Goal: Information Seeking & Learning: Learn about a topic

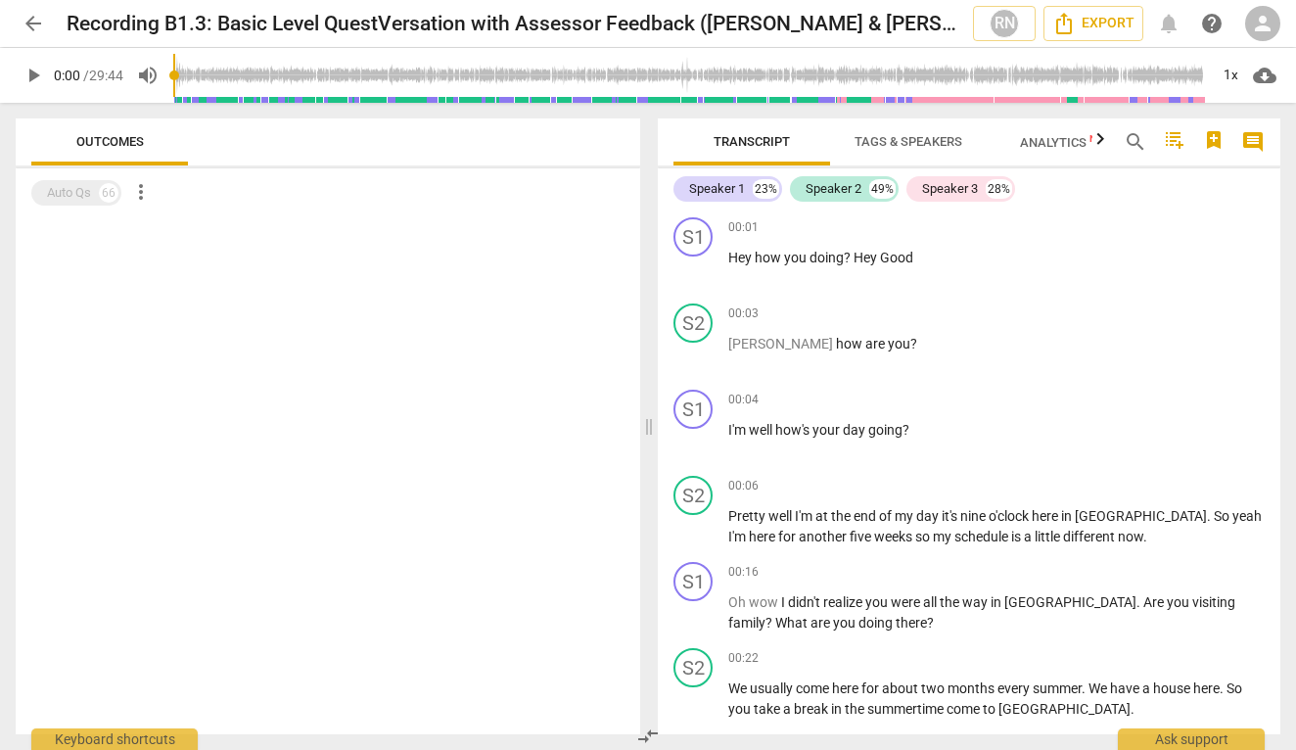
click at [37, 79] on span "play_arrow" at bounding box center [33, 75] width 23 height 23
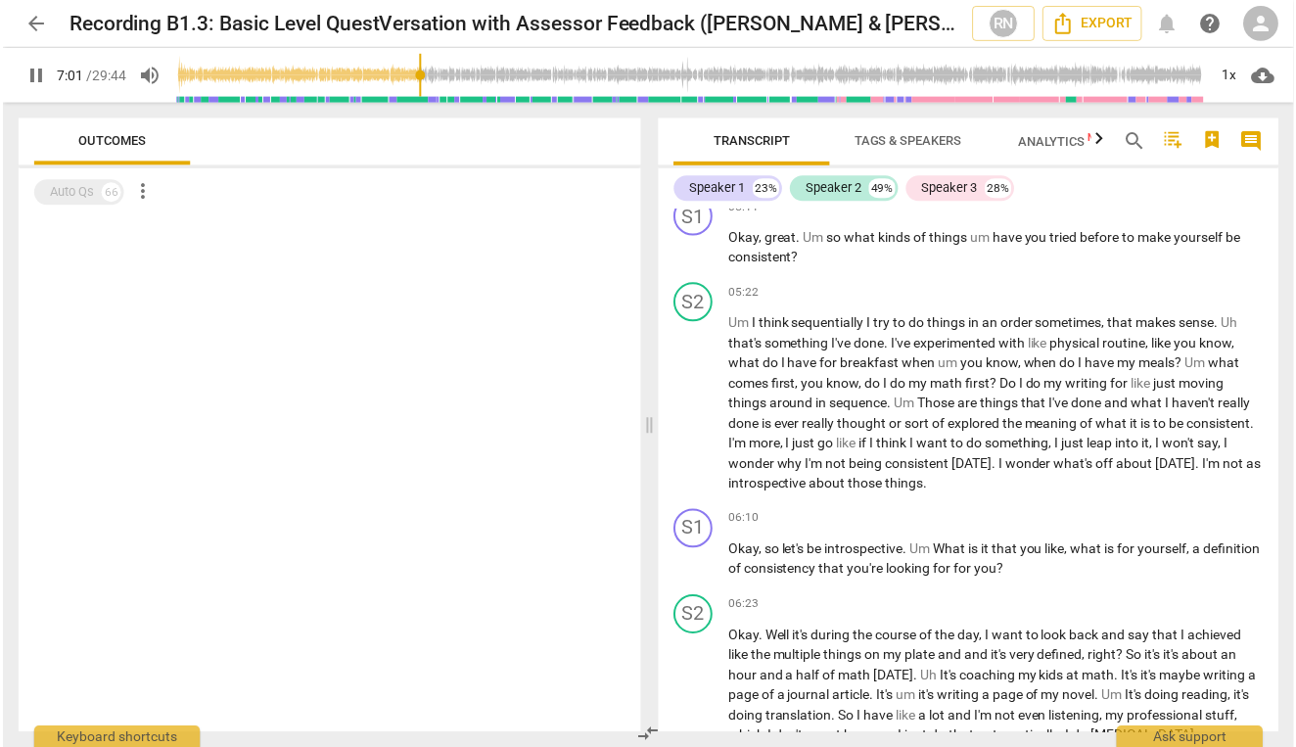
scroll to position [3365, 0]
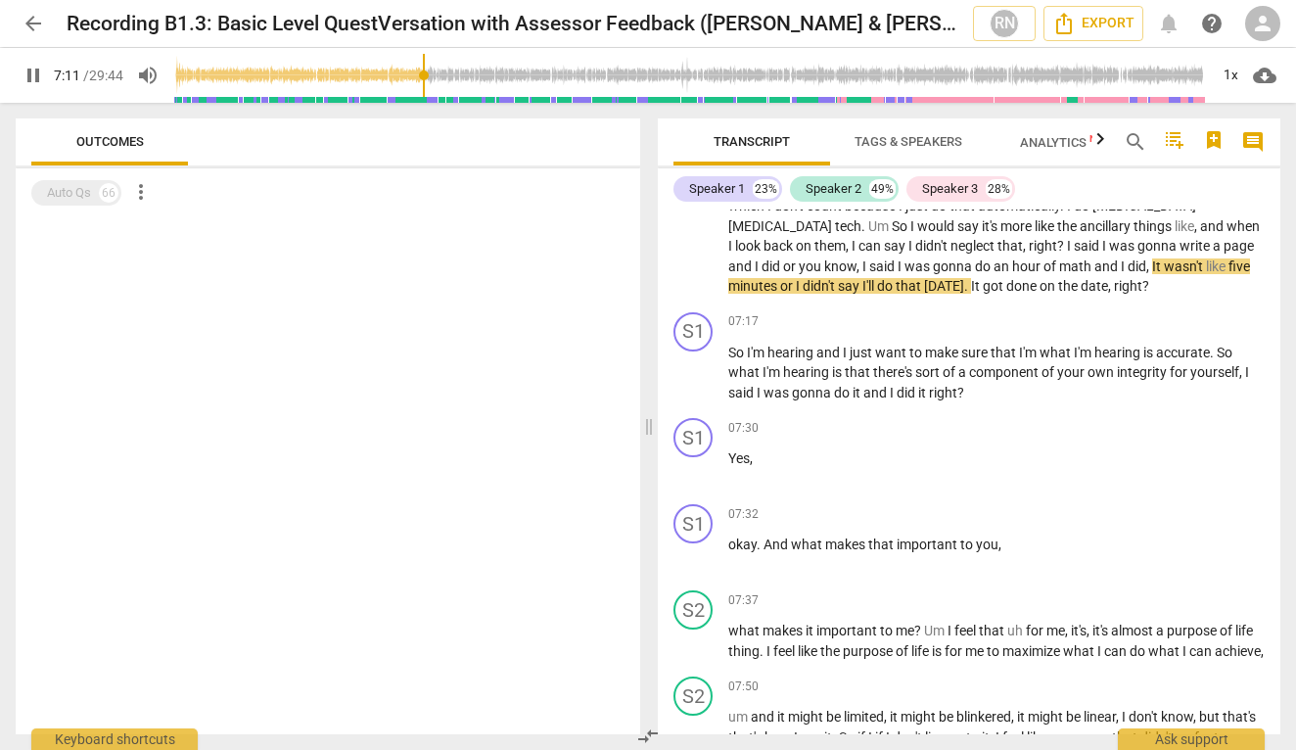
click at [29, 70] on span "pause" at bounding box center [33, 75] width 23 height 23
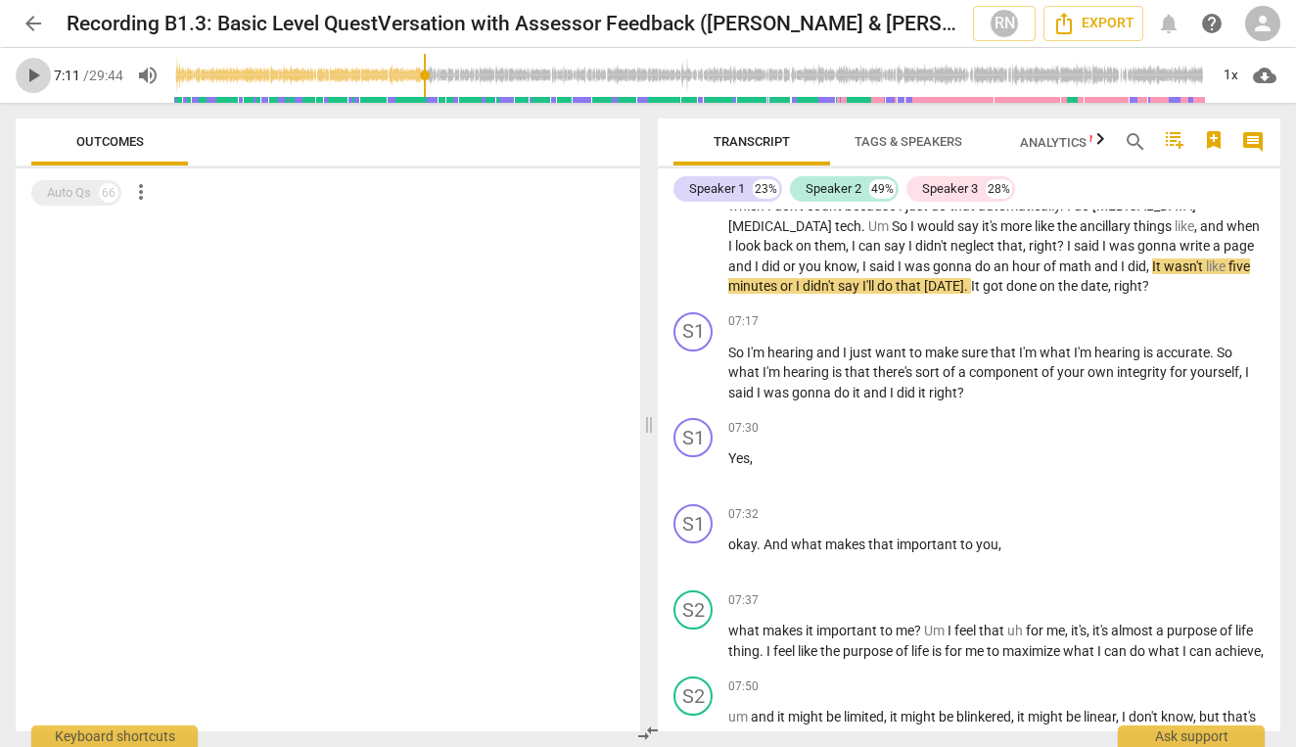
click at [40, 74] on span "play_arrow" at bounding box center [33, 75] width 23 height 23
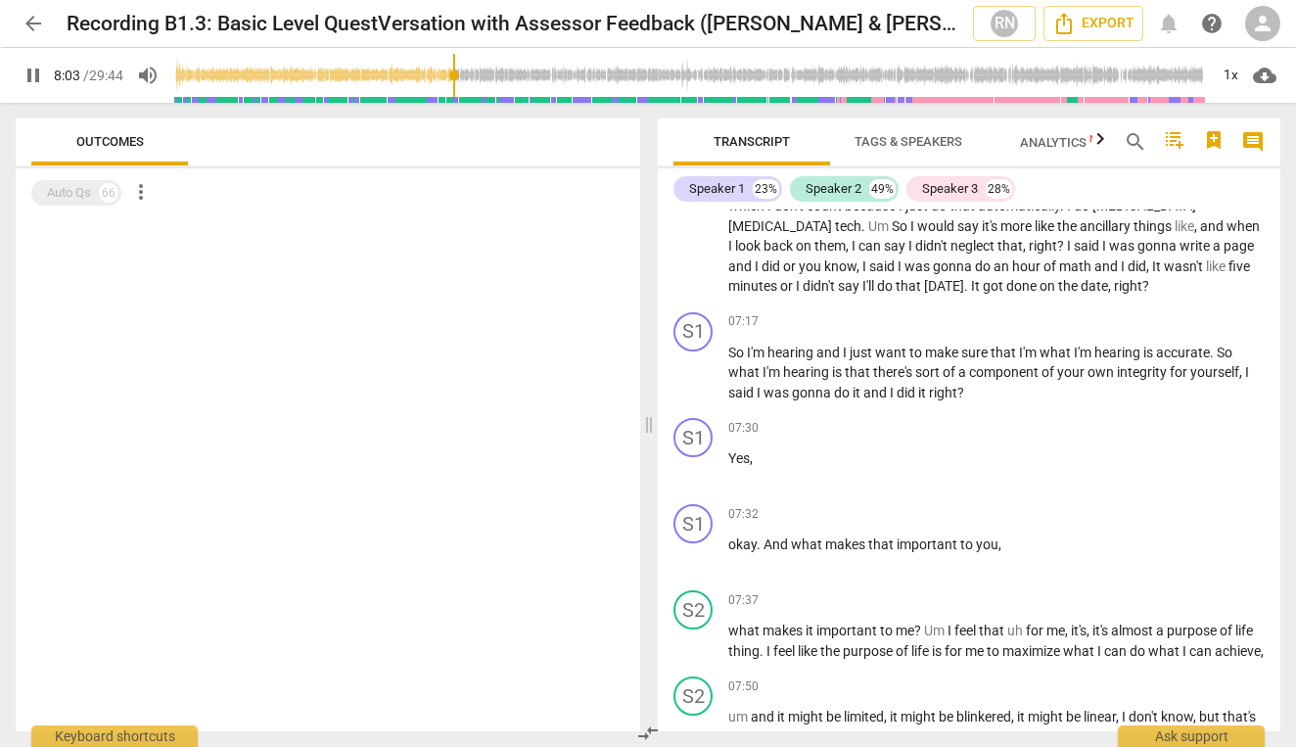
scroll to position [3957, 0]
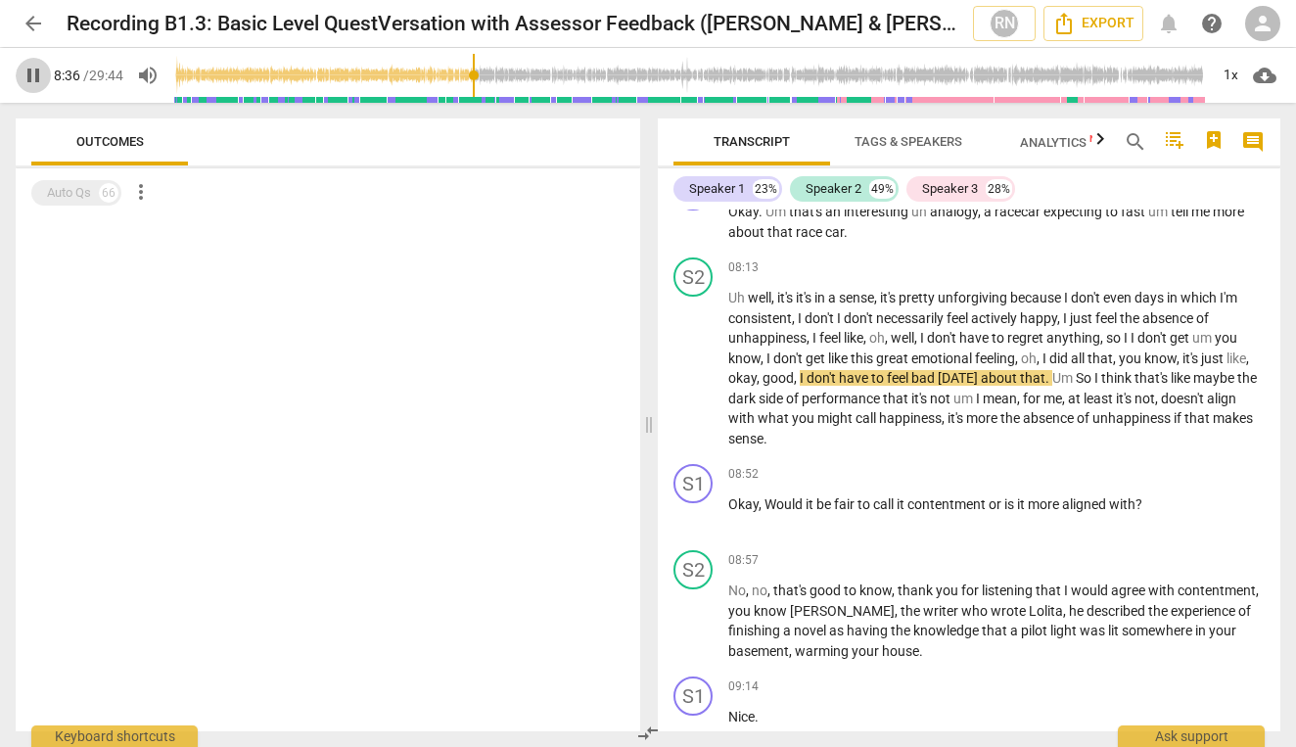
click at [37, 79] on span "pause" at bounding box center [33, 75] width 23 height 23
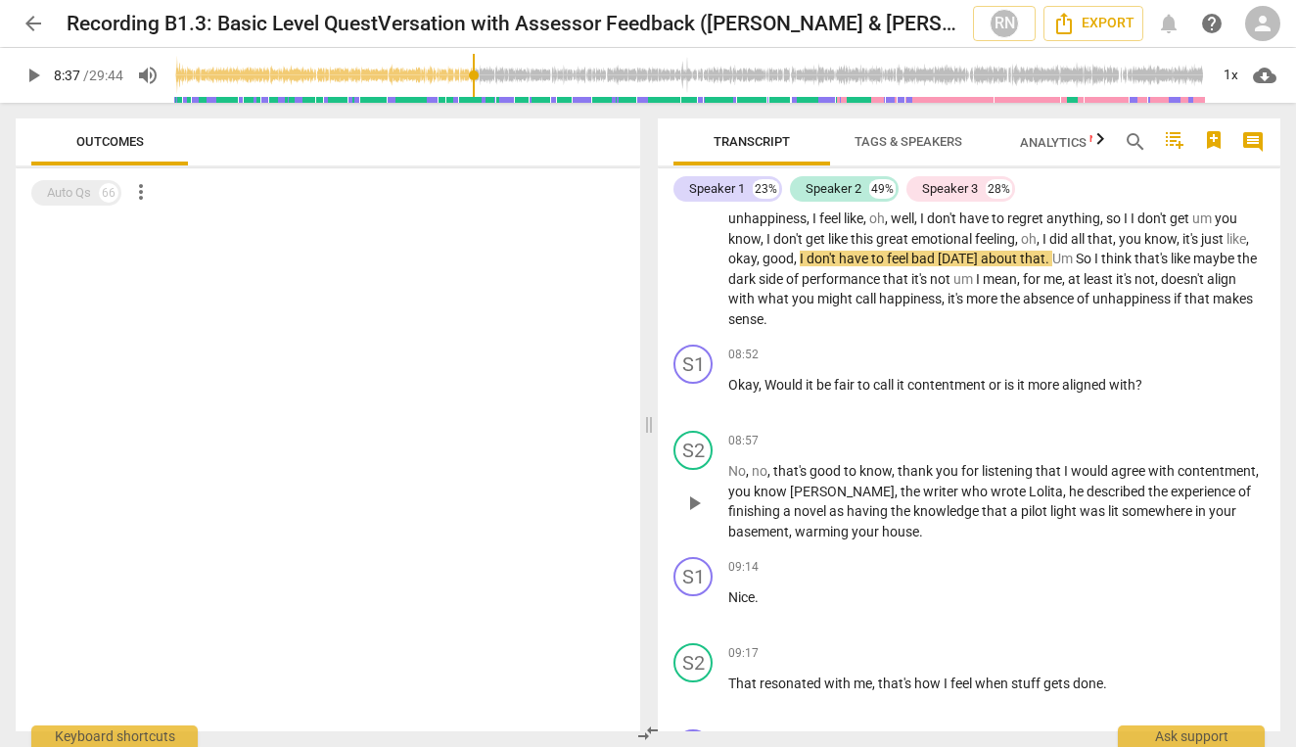
scroll to position [4078, 0]
click at [34, 70] on span "play_arrow" at bounding box center [33, 75] width 23 height 23
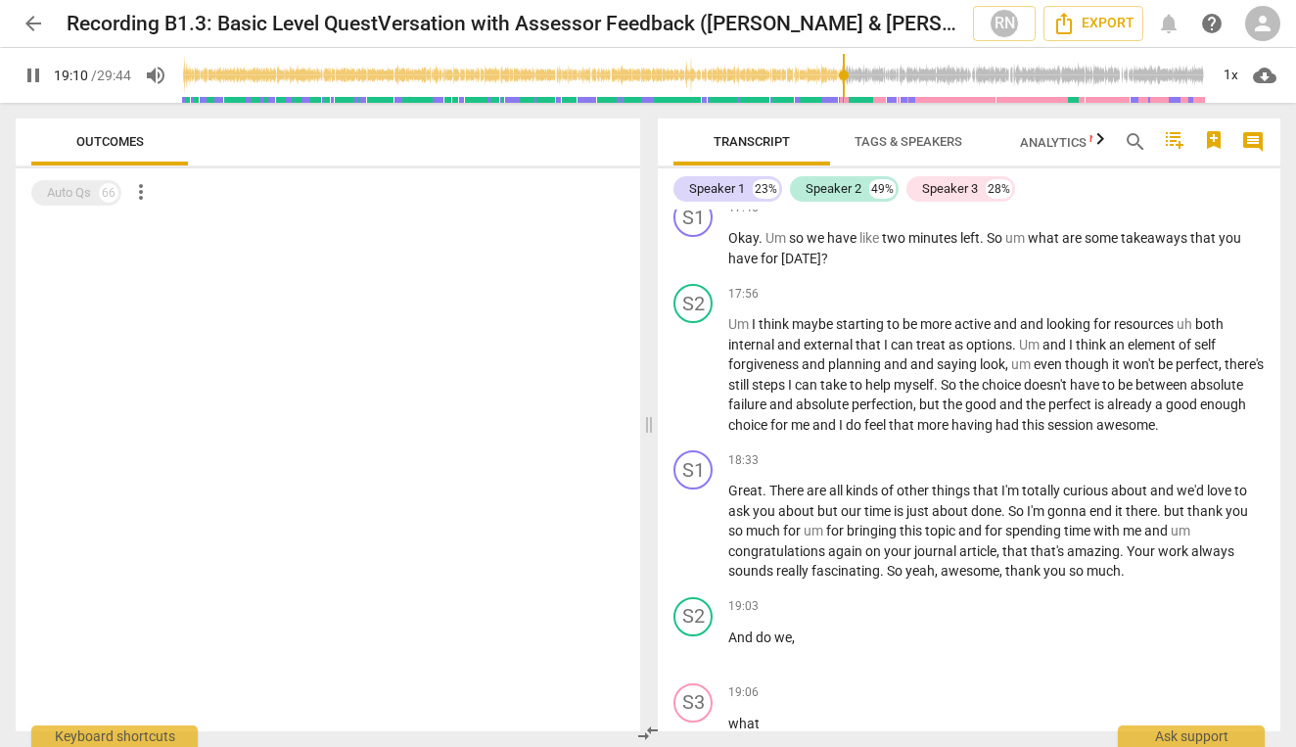
scroll to position [8280, 0]
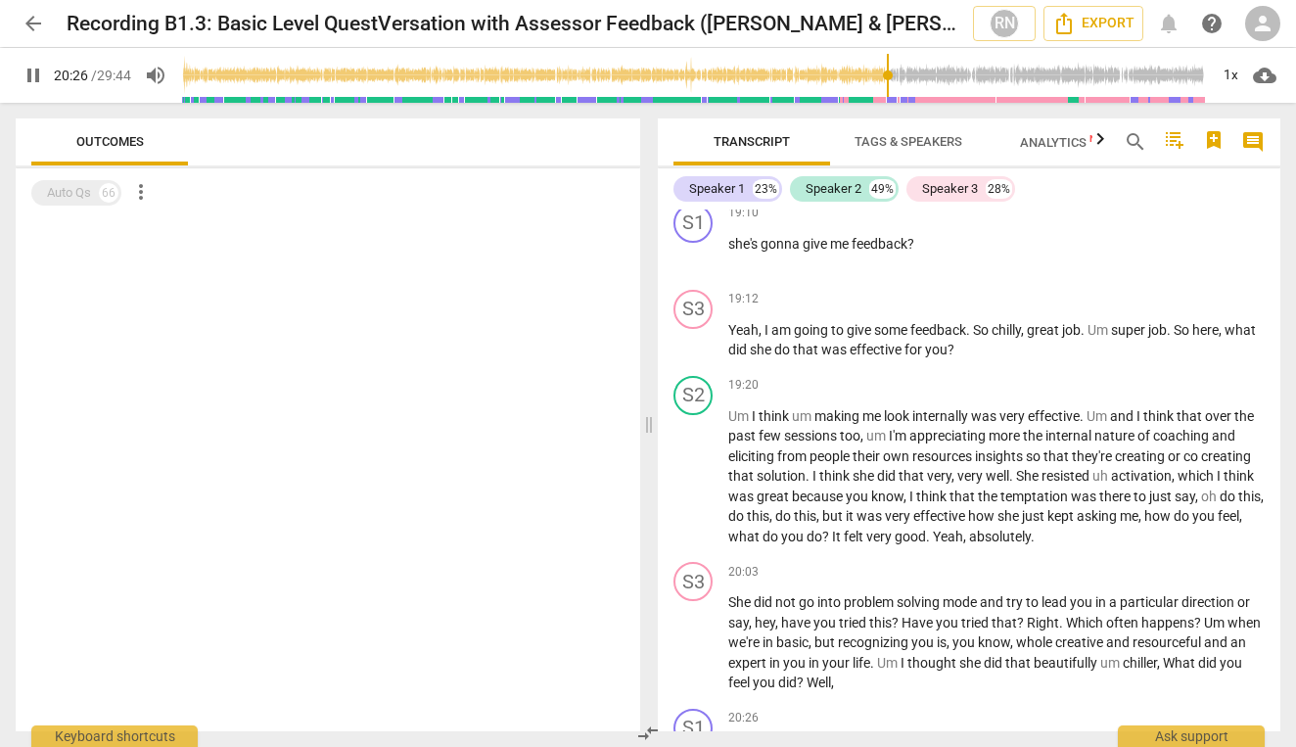
click at [36, 76] on span "pause" at bounding box center [33, 75] width 23 height 23
click at [36, 76] on span "play_arrow" at bounding box center [33, 75] width 23 height 23
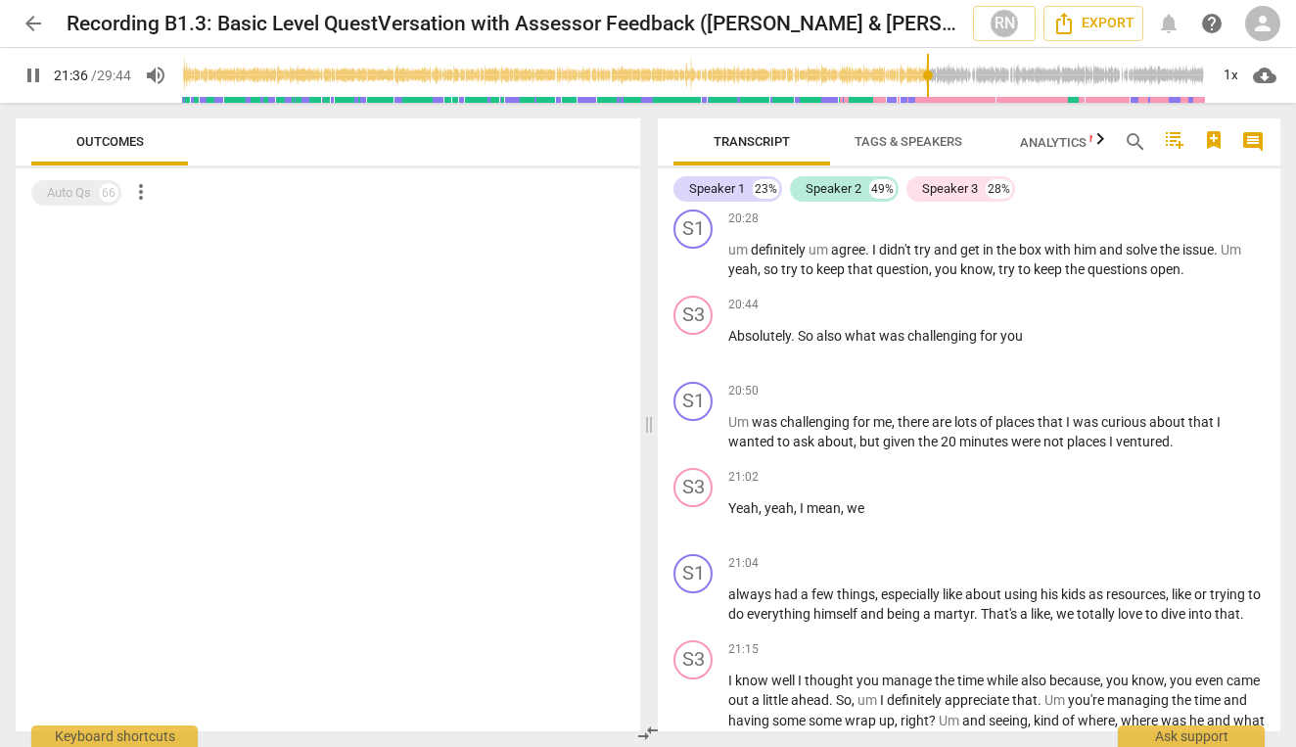
scroll to position [9393, 0]
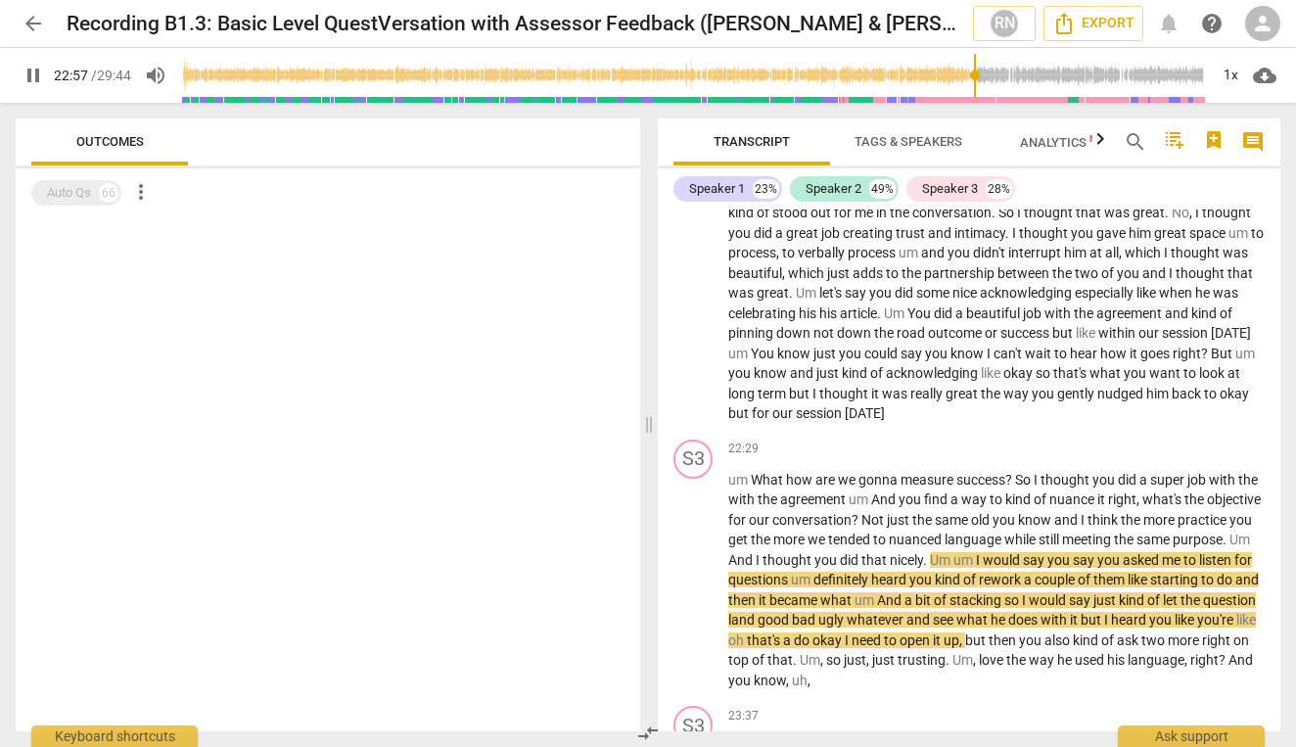
click at [14, 83] on div "pause 22:57 / 29:44 volume_up 1x cloud_download" at bounding box center [648, 75] width 1296 height 55
click at [30, 61] on button "pause" at bounding box center [33, 75] width 35 height 35
click at [32, 78] on span "play_arrow" at bounding box center [33, 75] width 23 height 23
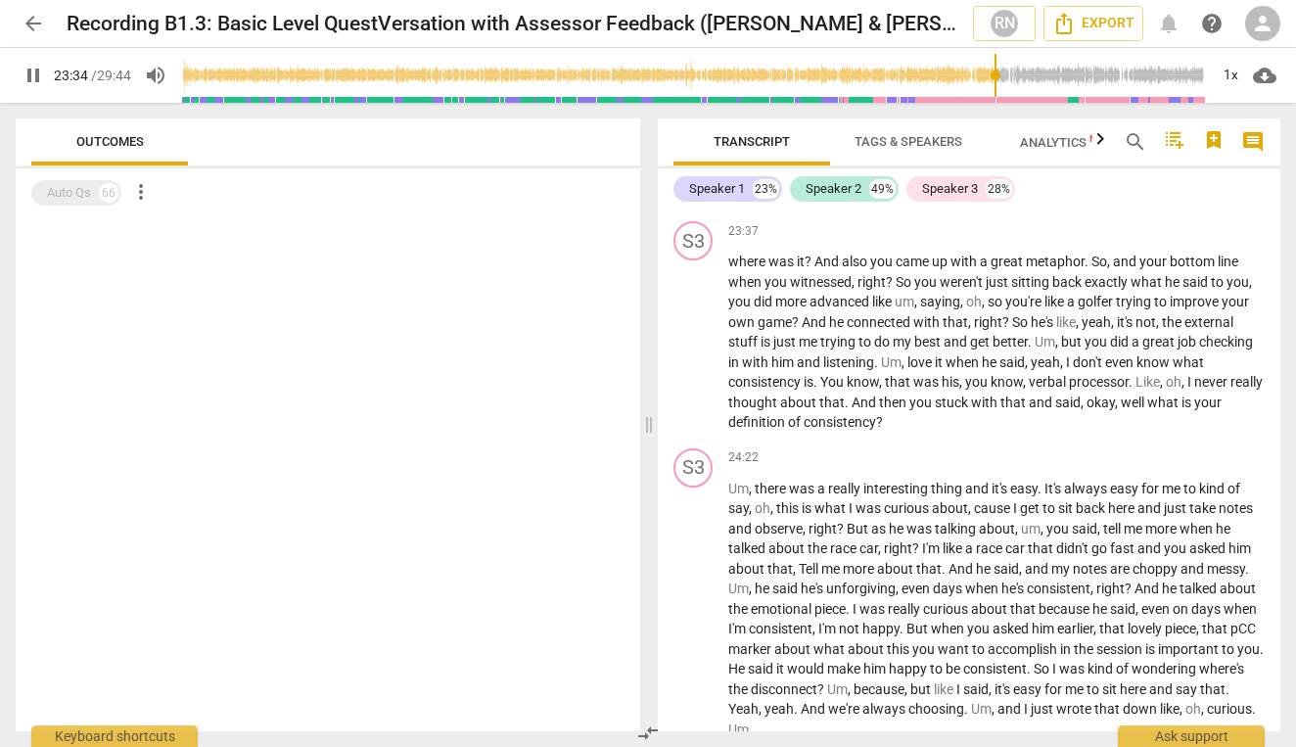
scroll to position [9872, 0]
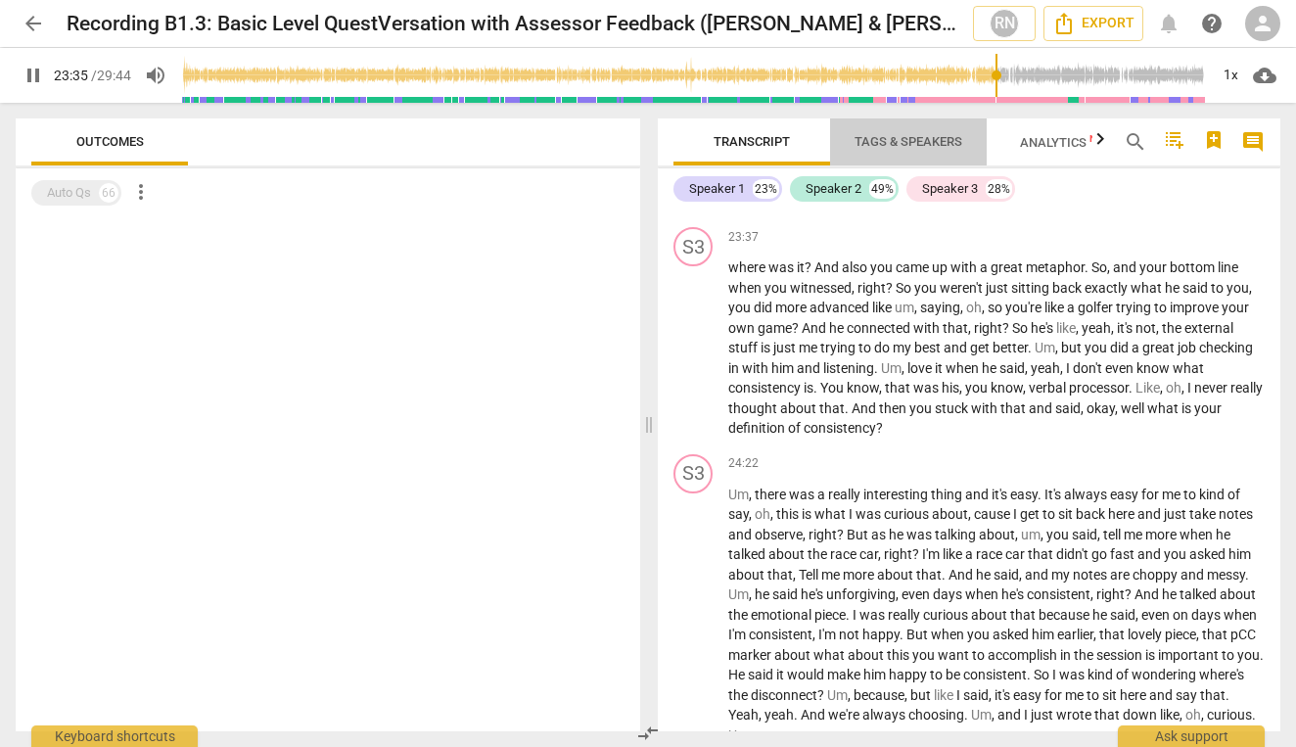
click at [927, 134] on span "Tags & Speakers" at bounding box center [909, 141] width 108 height 15
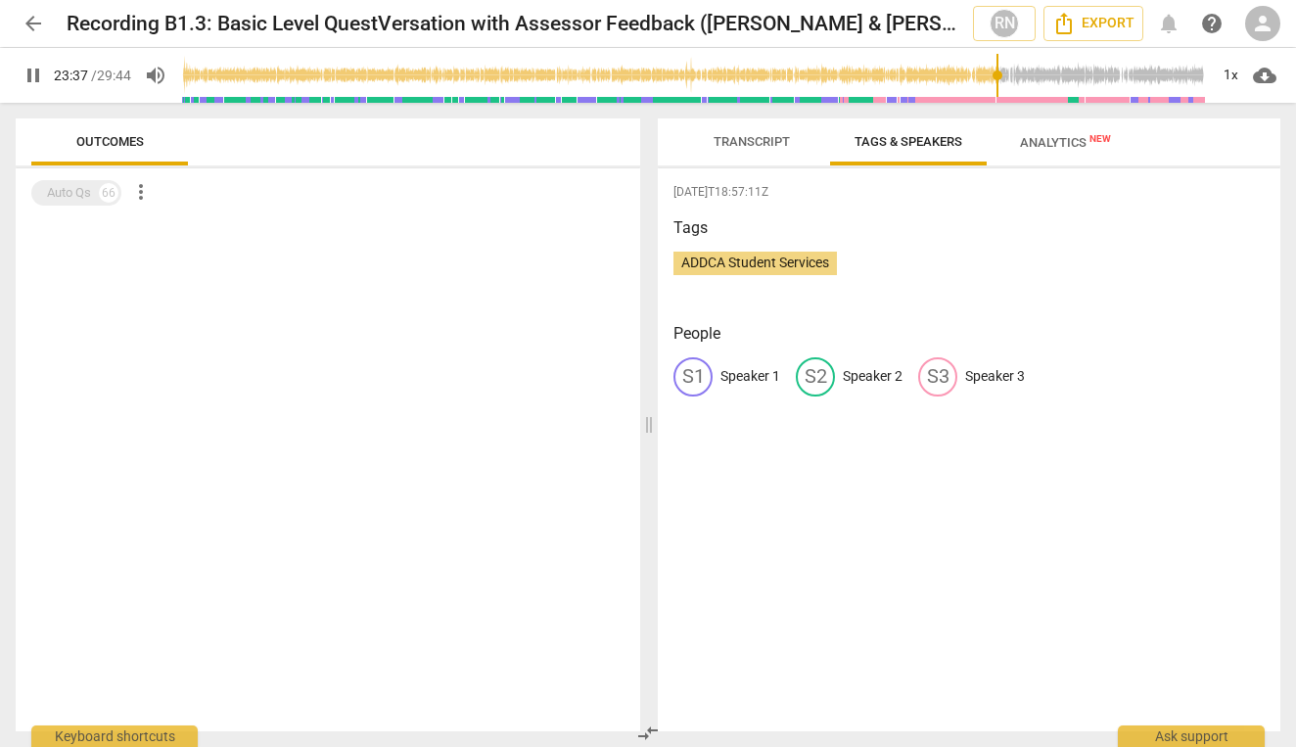
click at [1056, 150] on span "Analytics New" at bounding box center [1065, 142] width 91 height 15
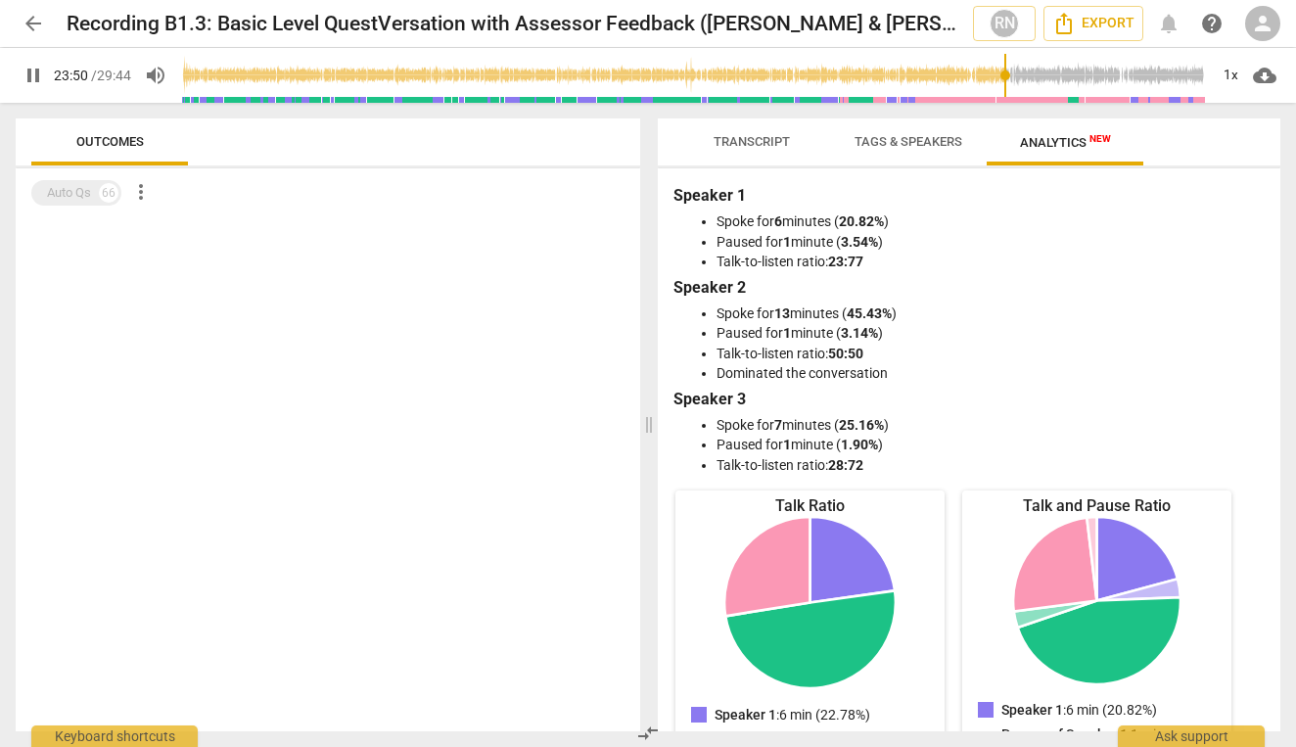
scroll to position [0, 0]
click at [896, 138] on span "Tags & Speakers" at bounding box center [909, 141] width 108 height 15
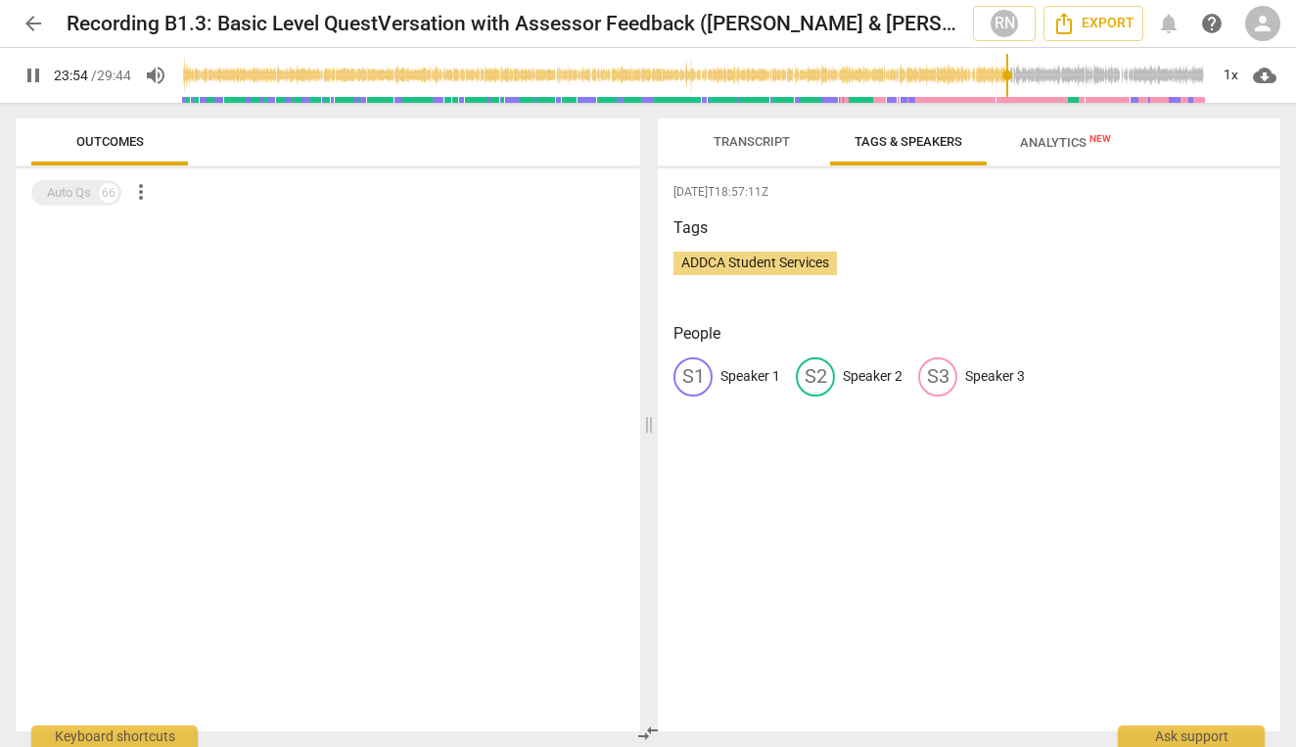
click at [746, 144] on span "Transcript" at bounding box center [752, 141] width 76 height 15
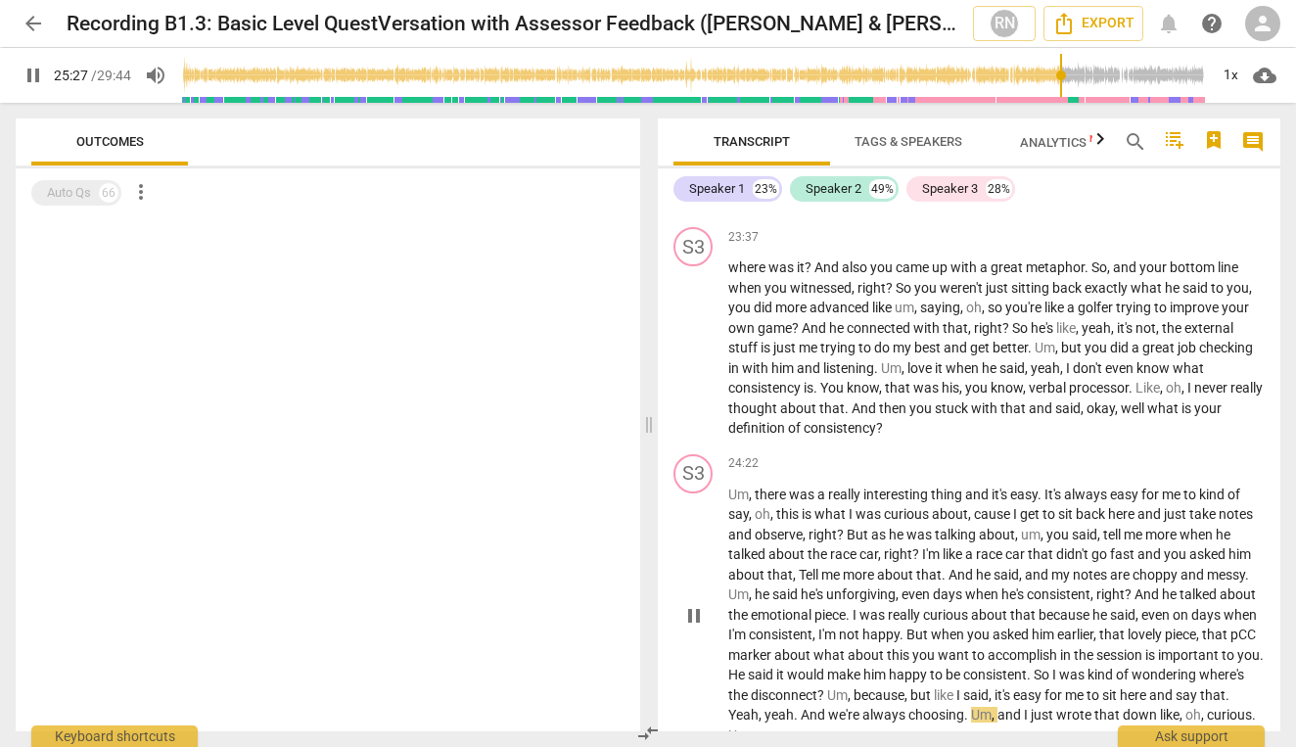
click at [696, 604] on span "pause" at bounding box center [693, 615] width 23 height 23
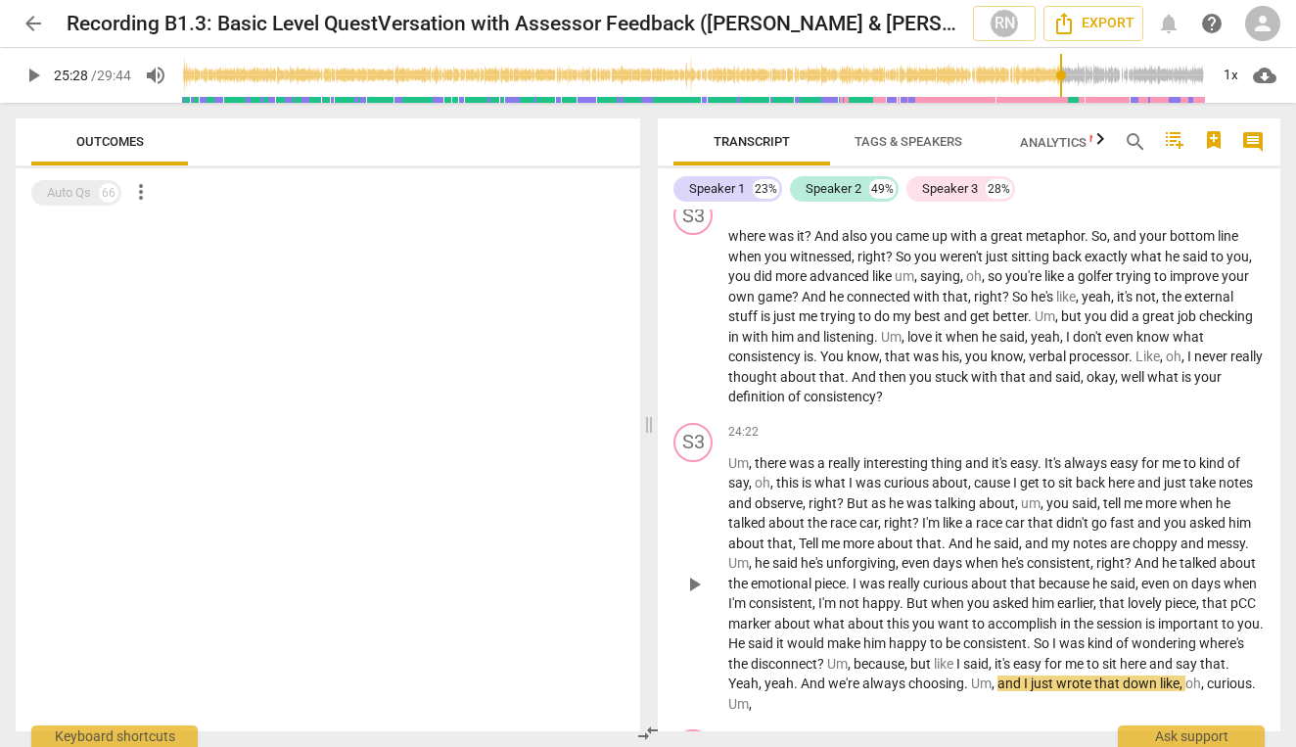
scroll to position [9907, 0]
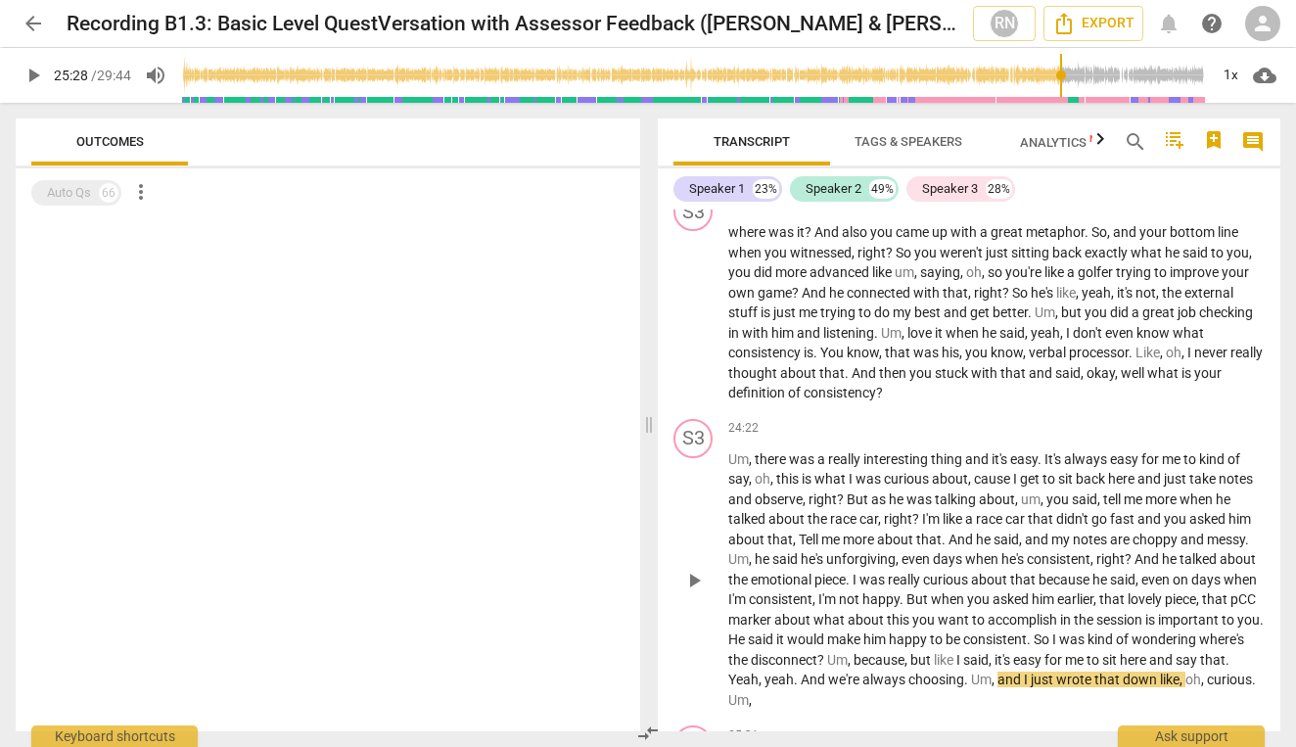
click at [739, 535] on p "Um , there was a really interesting thing and it's easy . It's always easy for …" at bounding box center [996, 579] width 537 height 261
click at [1051, 74] on input "range" at bounding box center [694, 75] width 1027 height 63
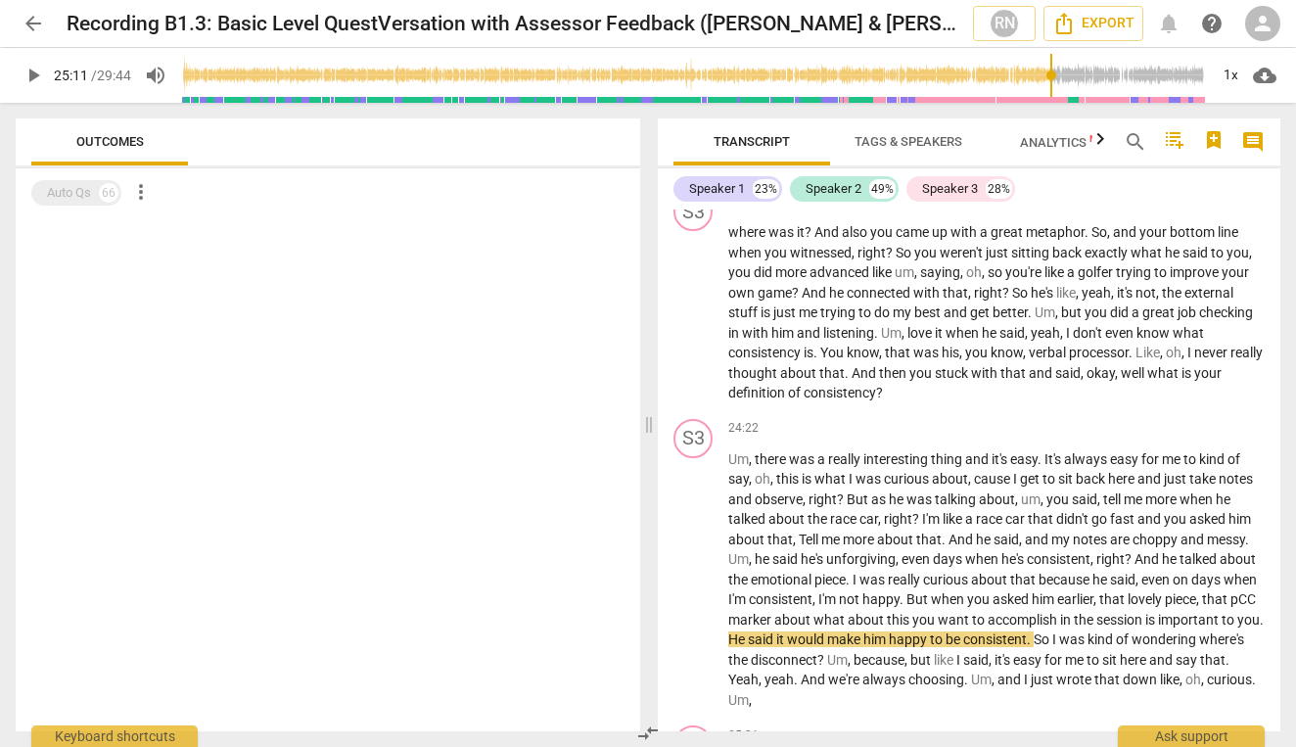
click at [1037, 76] on input "range" at bounding box center [694, 75] width 1027 height 63
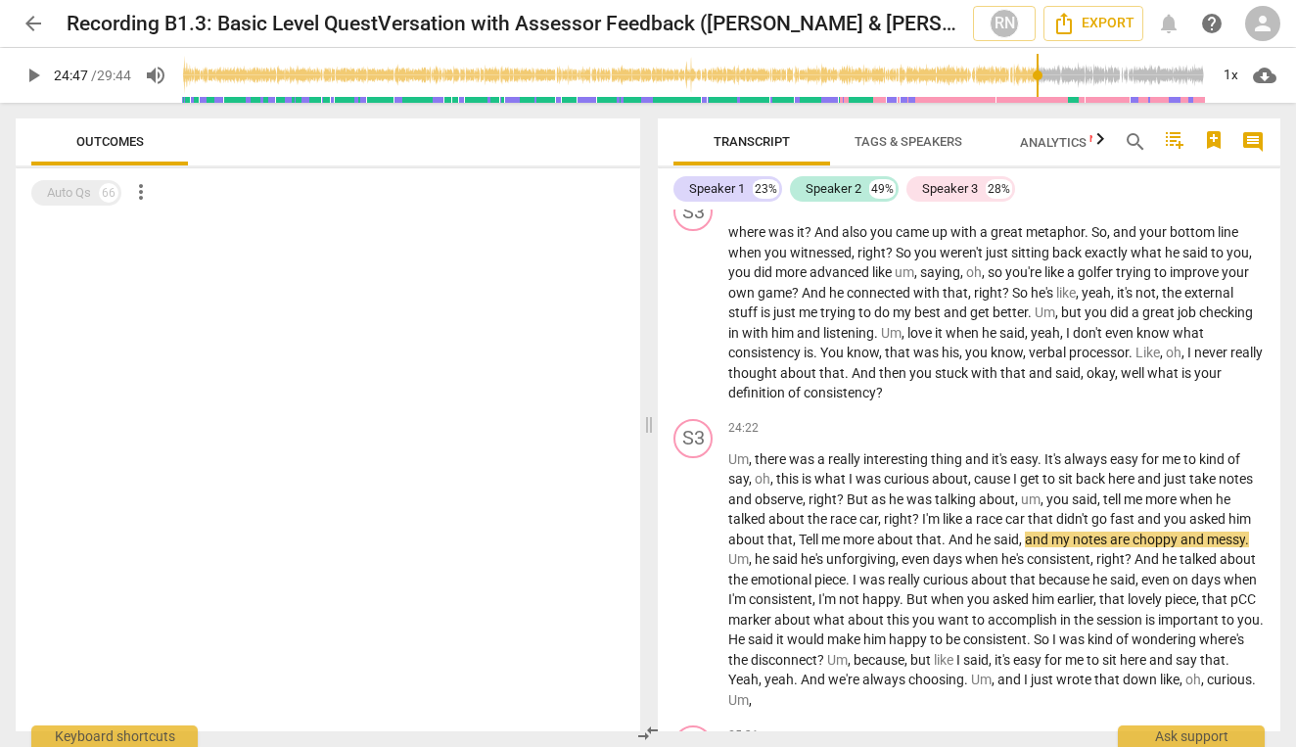
click at [1029, 77] on input "range" at bounding box center [694, 75] width 1027 height 63
click at [697, 569] on span "play_arrow" at bounding box center [693, 580] width 23 height 23
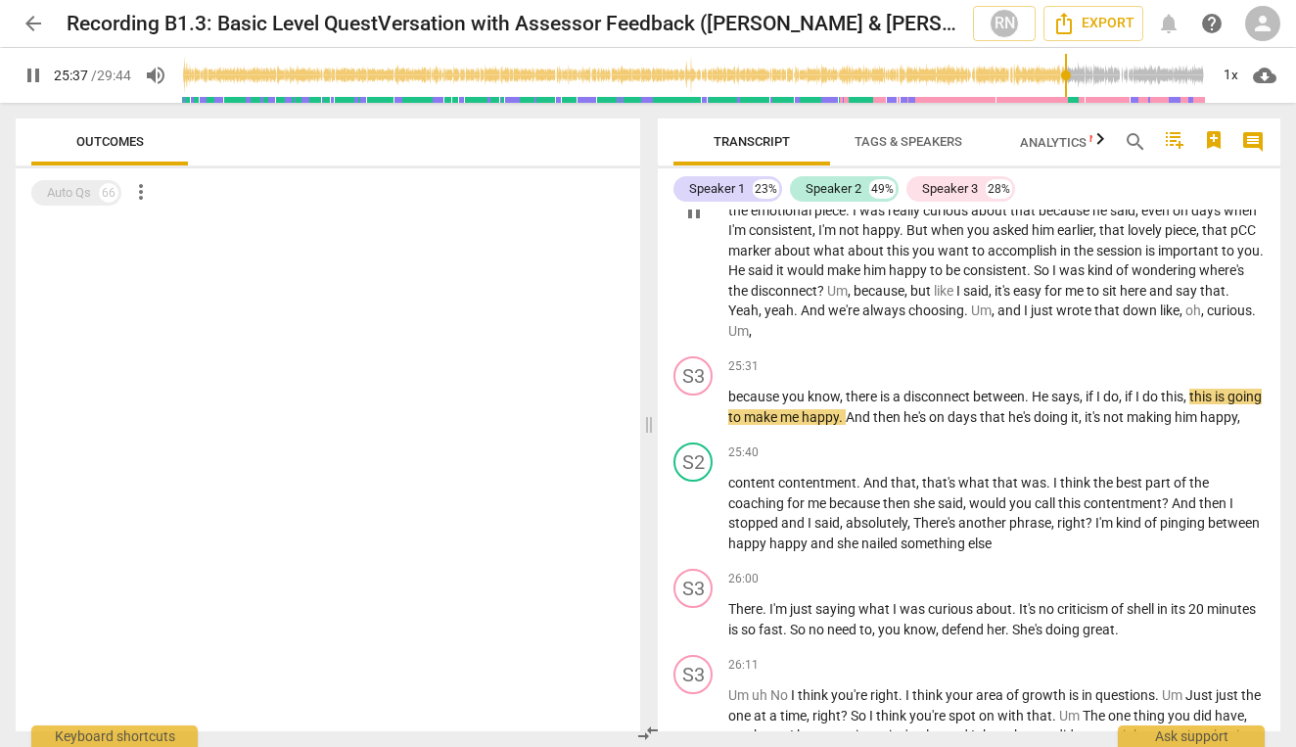
scroll to position [10280, 0]
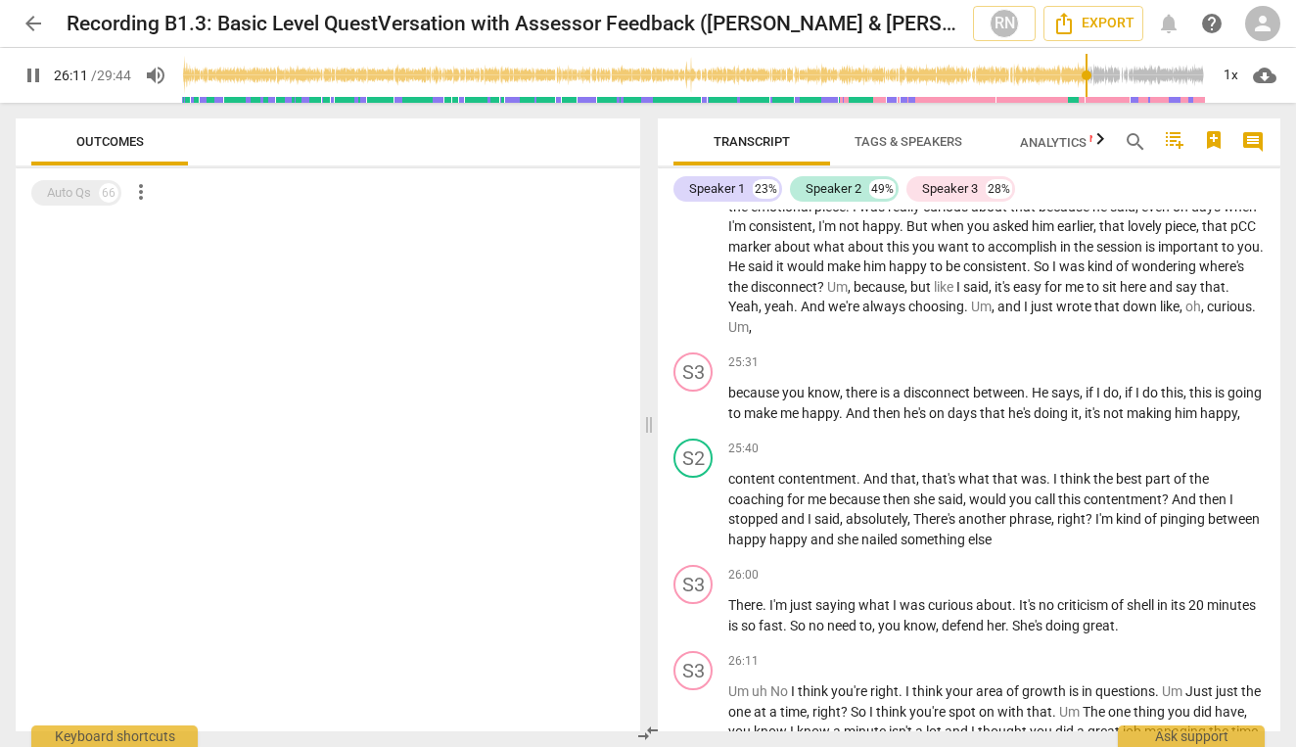
click at [34, 75] on span "pause" at bounding box center [33, 75] width 23 height 23
type input "1572"
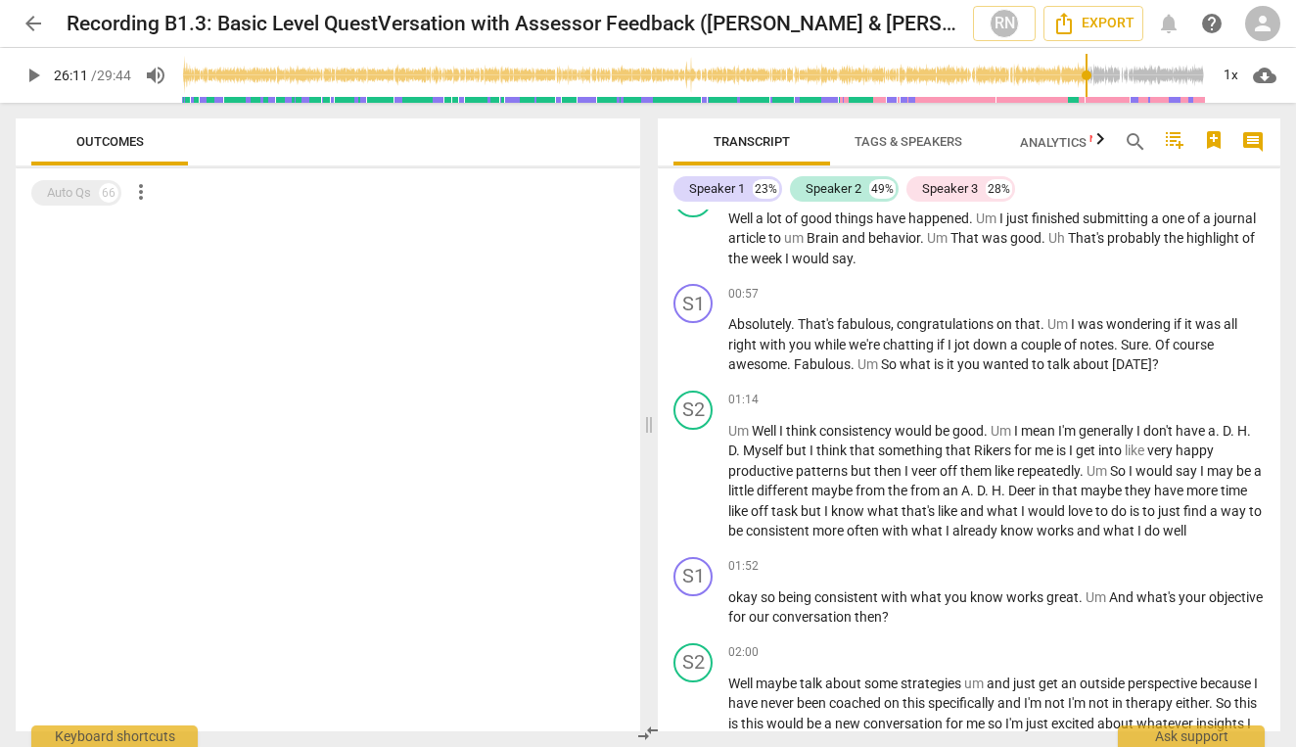
scroll to position [0, 0]
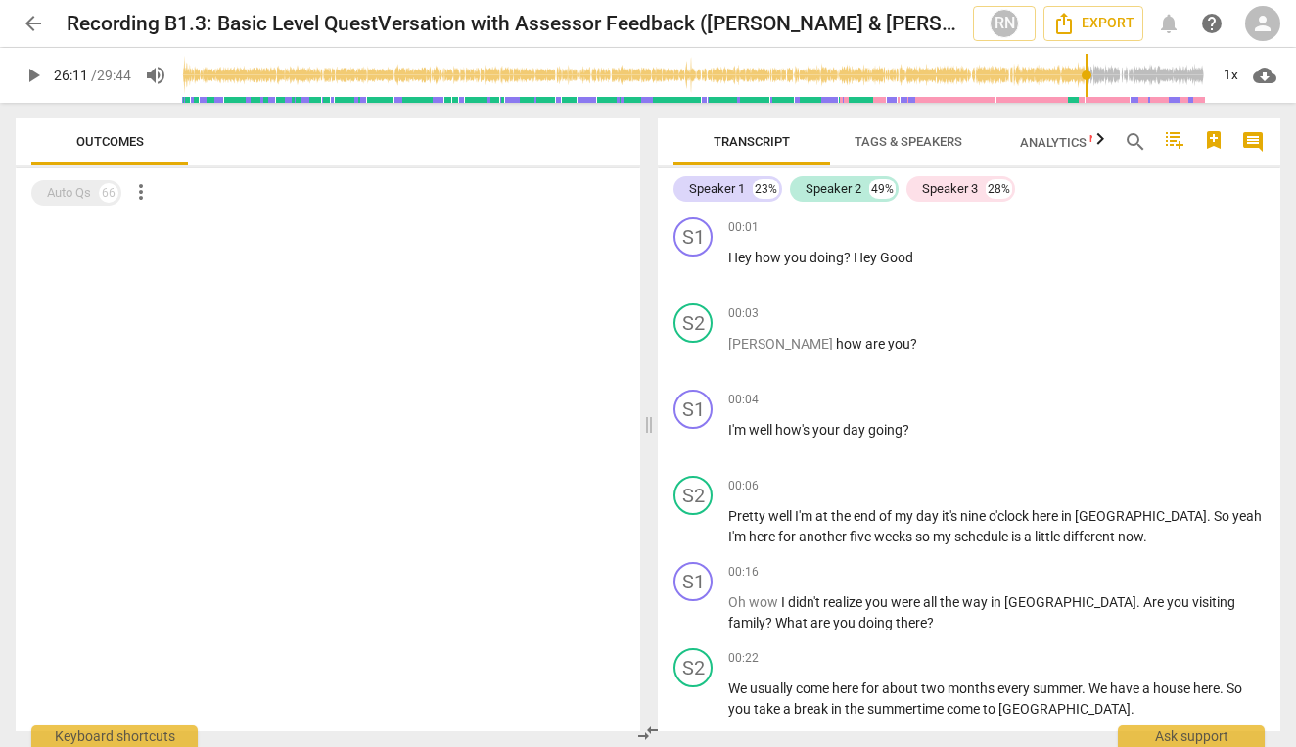
click at [1137, 142] on span "search" at bounding box center [1135, 141] width 23 height 23
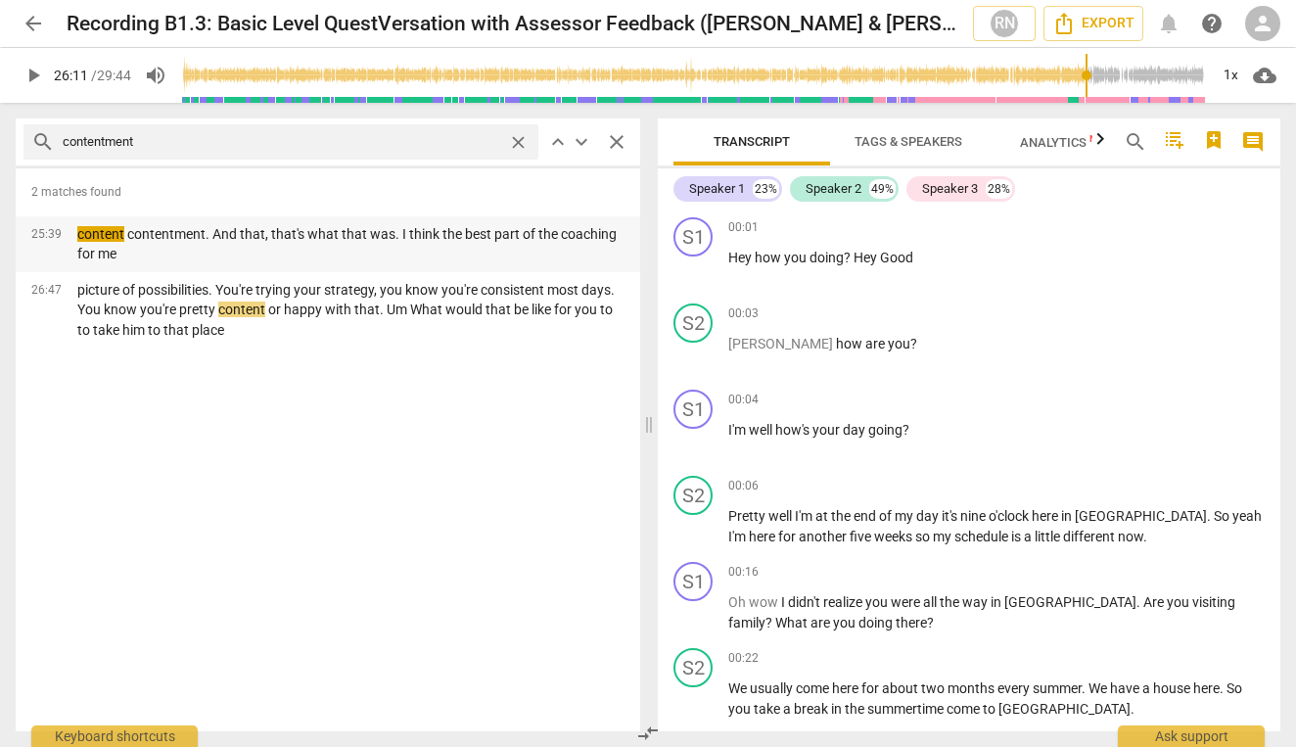
type input "contentment"
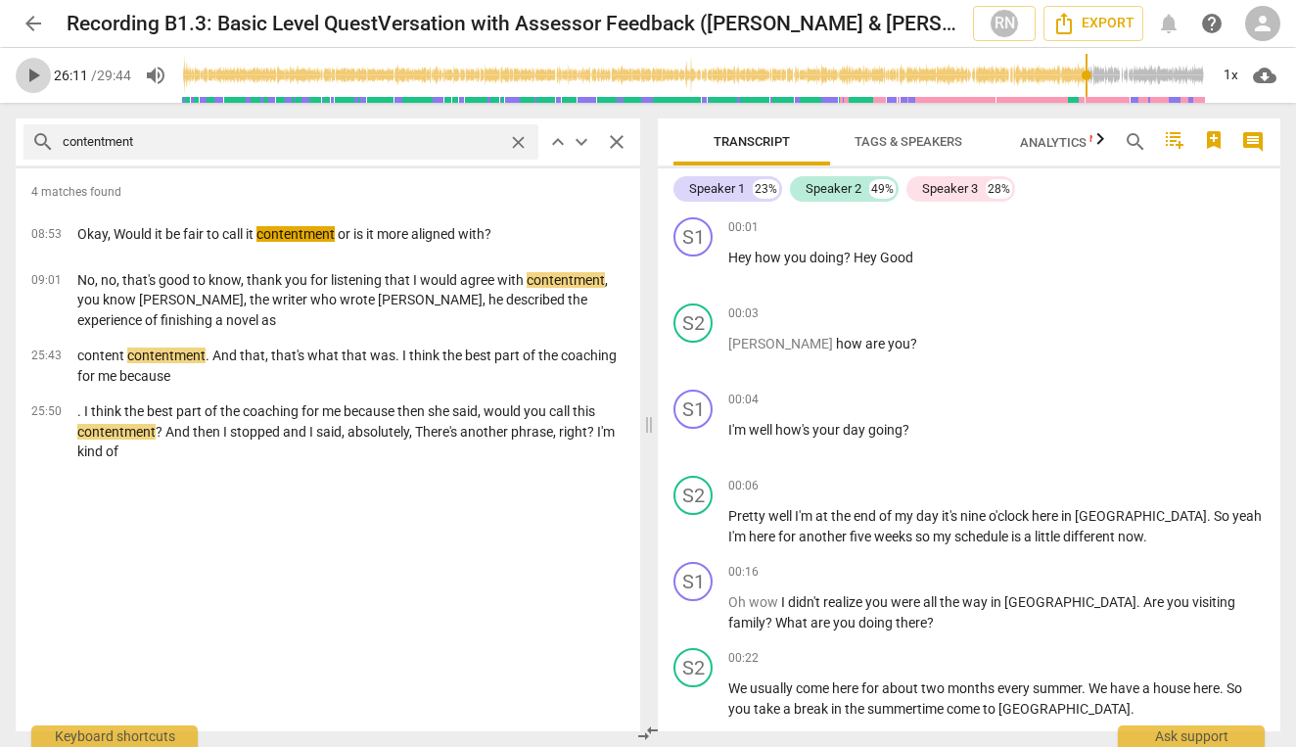
click at [34, 77] on span "play_arrow" at bounding box center [33, 75] width 23 height 23
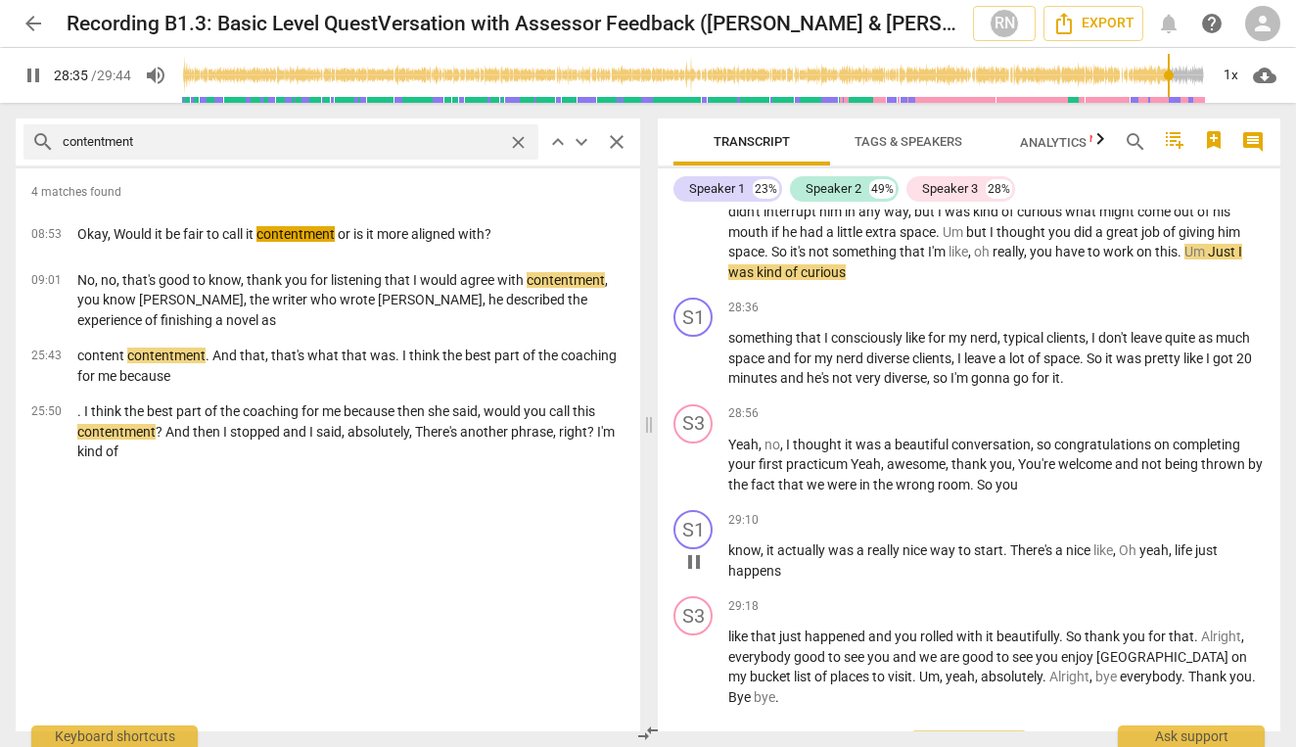
scroll to position [11425, 0]
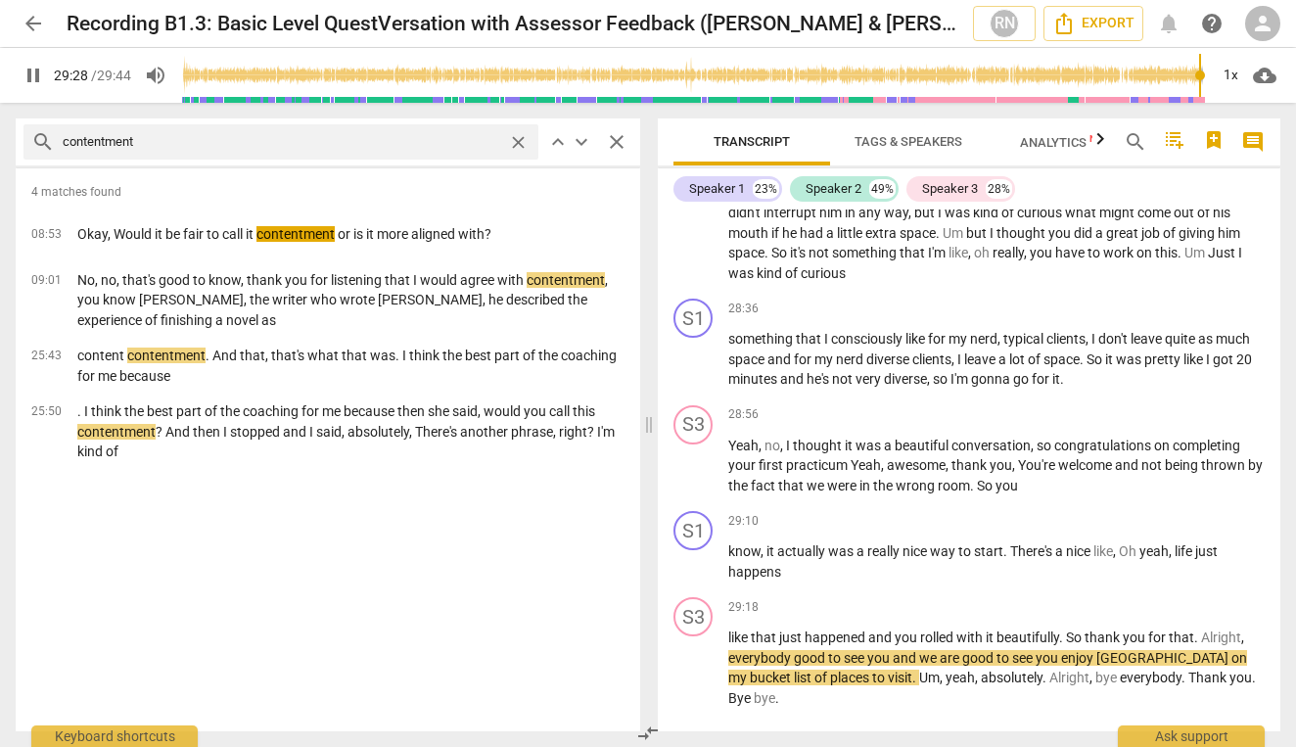
type input "1769"
